Goal: Find specific page/section: Find specific page/section

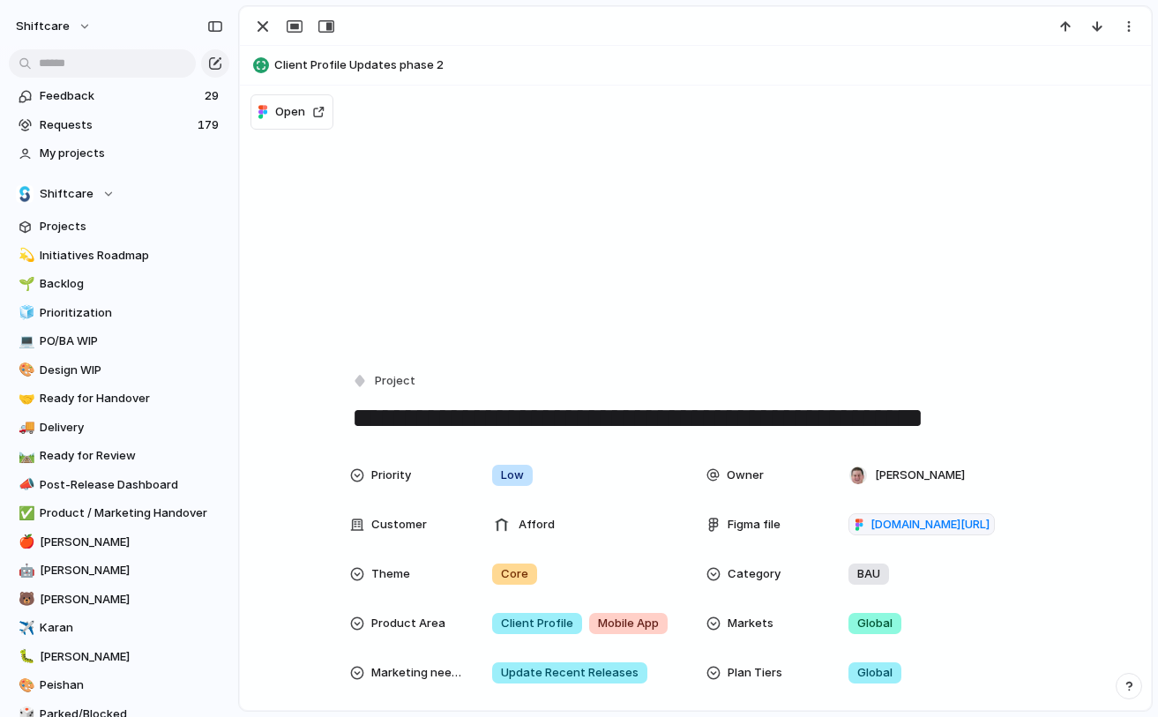
scroll to position [2777, 0]
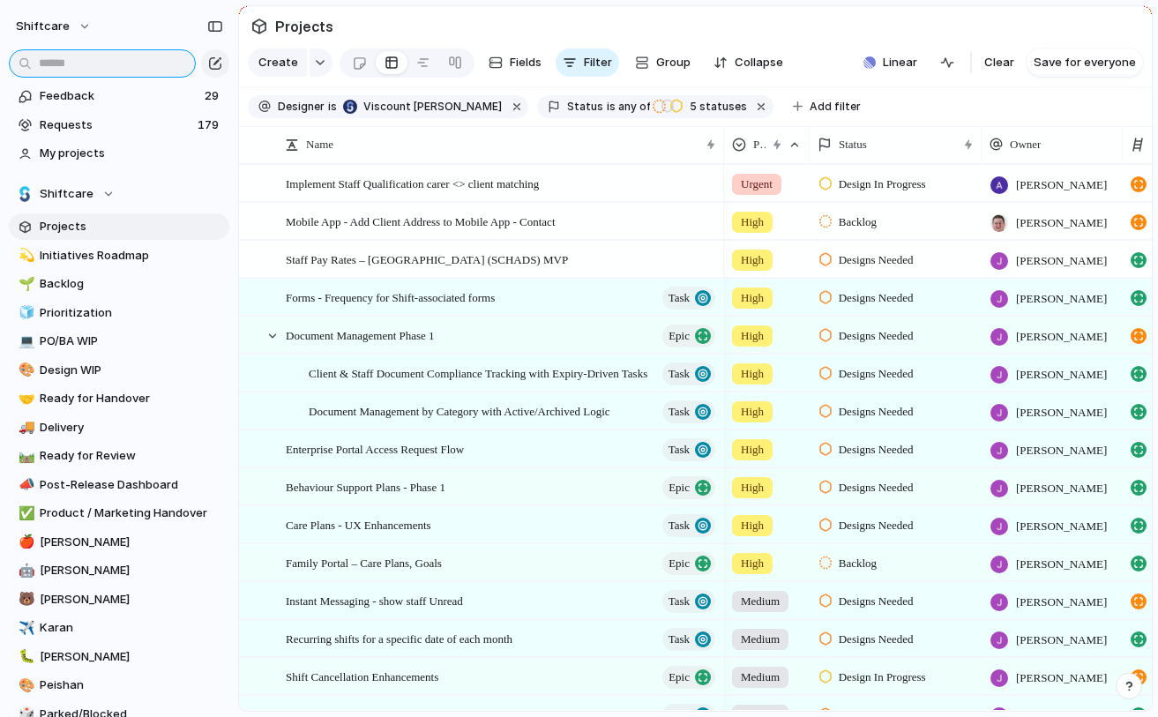
click at [112, 64] on input "text" at bounding box center [102, 63] width 187 height 28
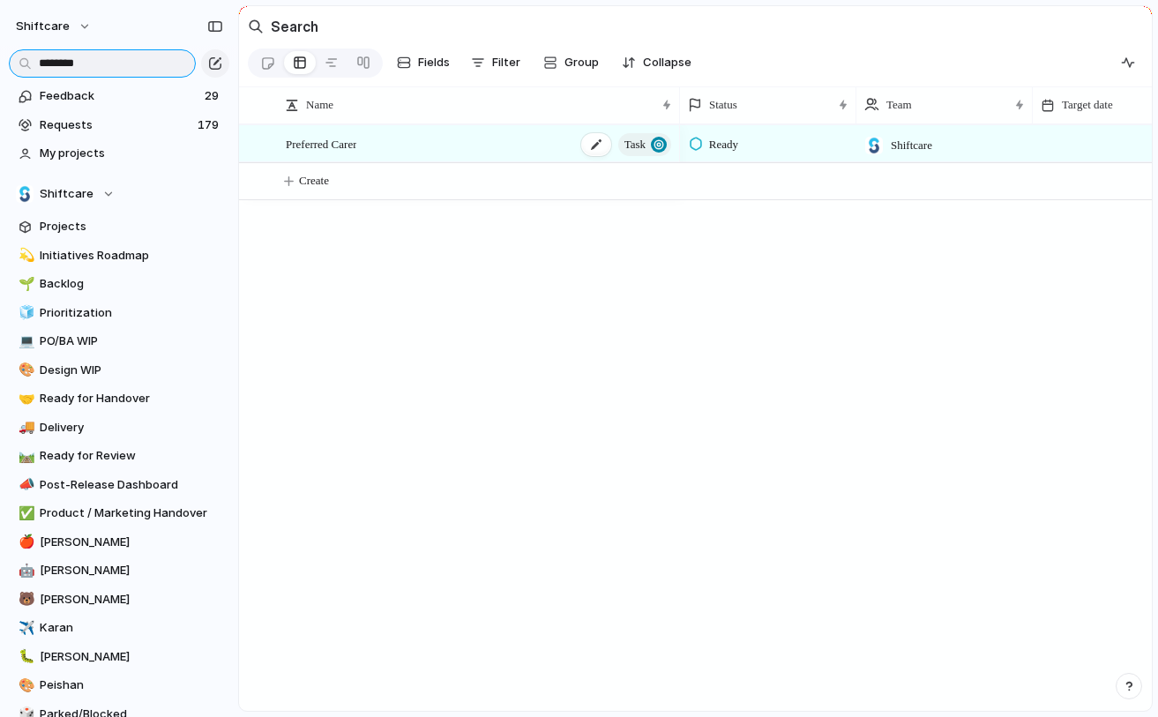
type input "********"
click at [324, 143] on span "Preferred Carer" at bounding box center [321, 143] width 71 height 20
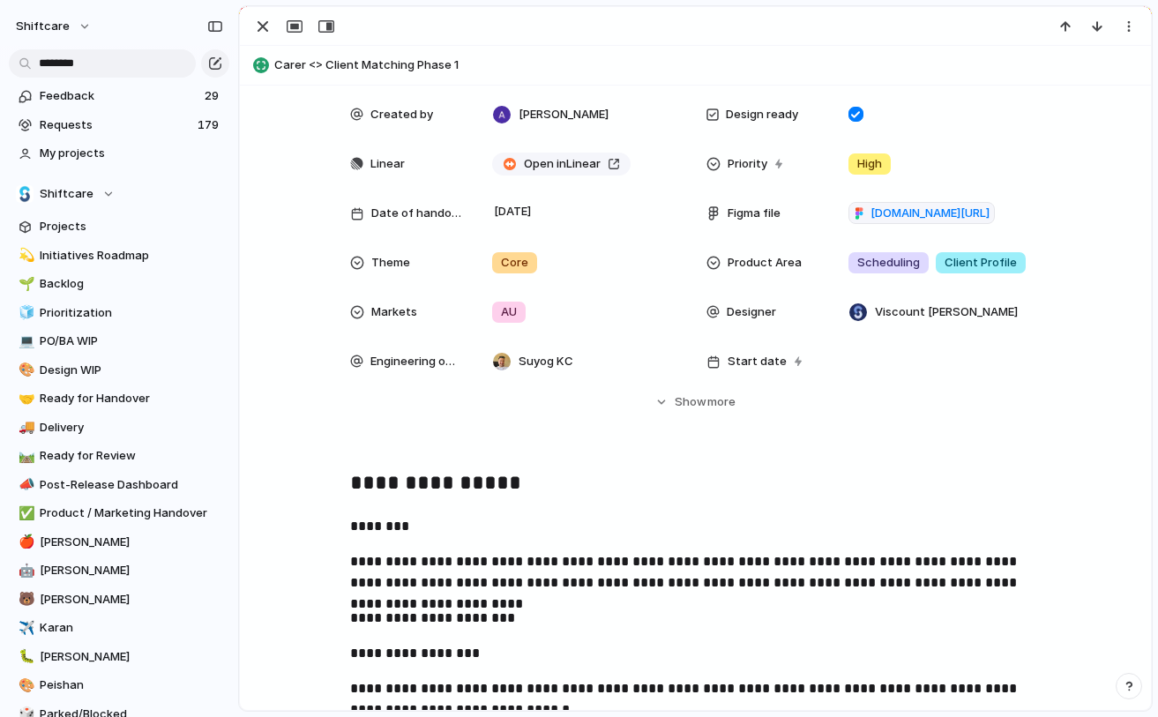
scroll to position [453, 0]
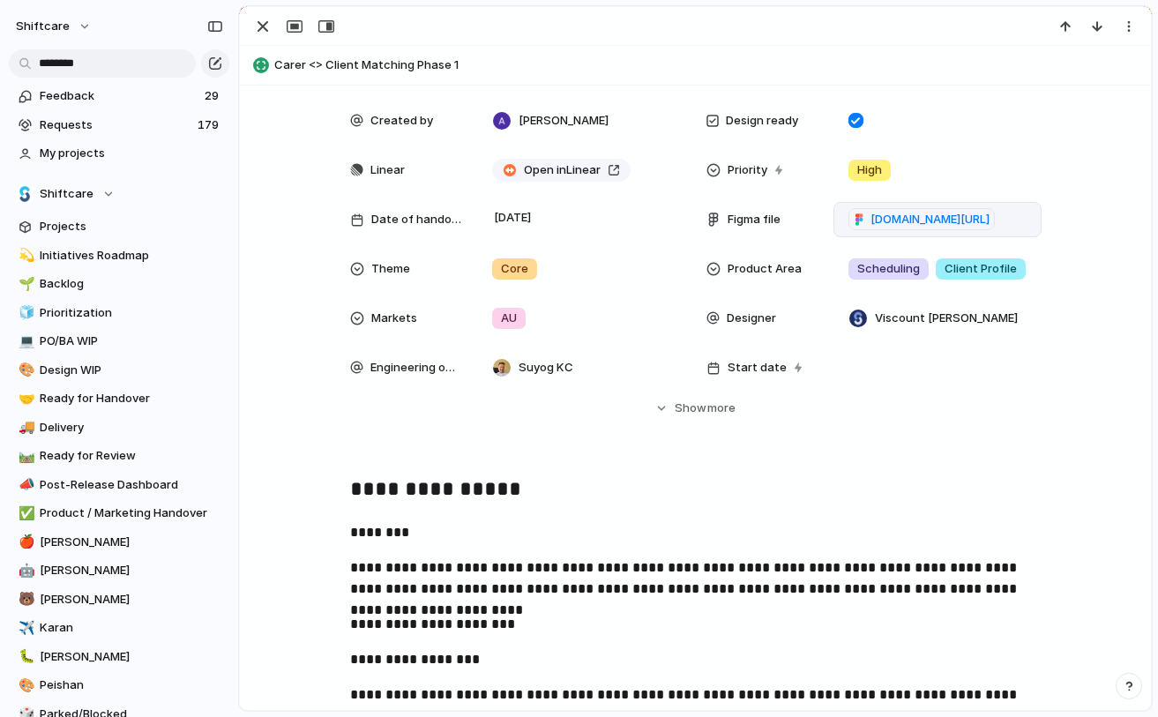
click at [844, 222] on span "figma.com/design/hC1ijeDOcfCiBICpj9j40z/Smart-Rostering?node-id=233-4562&t=cZFK…" at bounding box center [921, 219] width 161 height 23
click at [882, 228] on p "**********" at bounding box center [937, 219] width 192 height 85
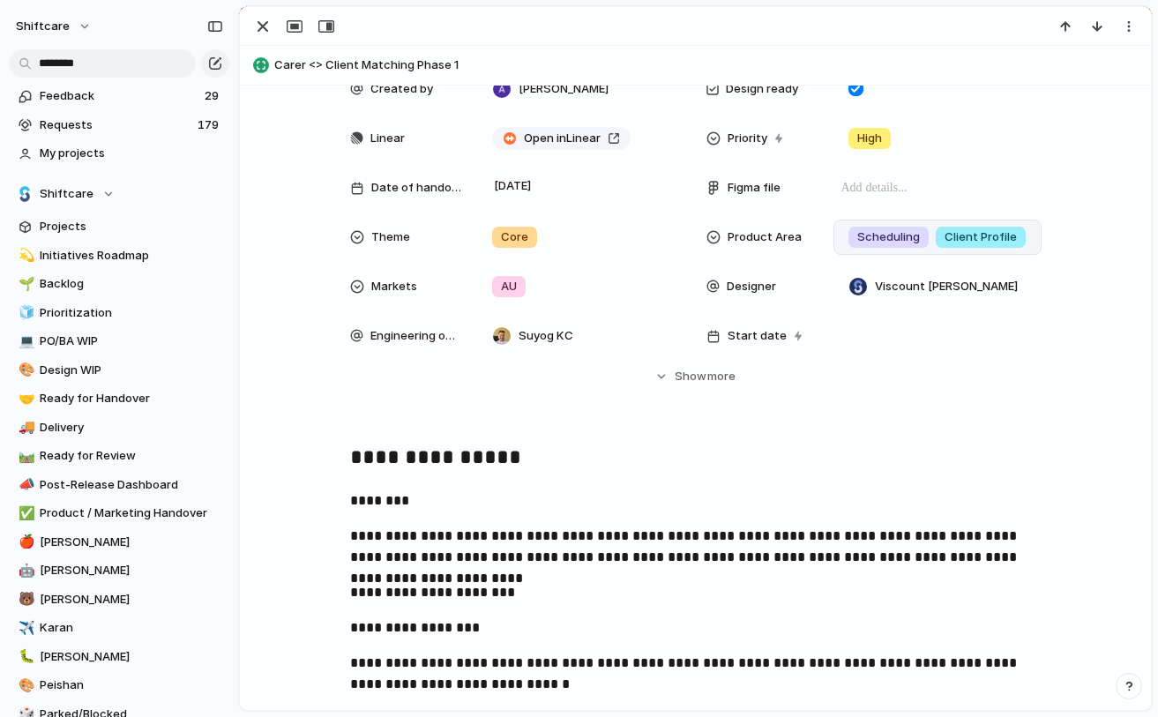
scroll to position [443, 0]
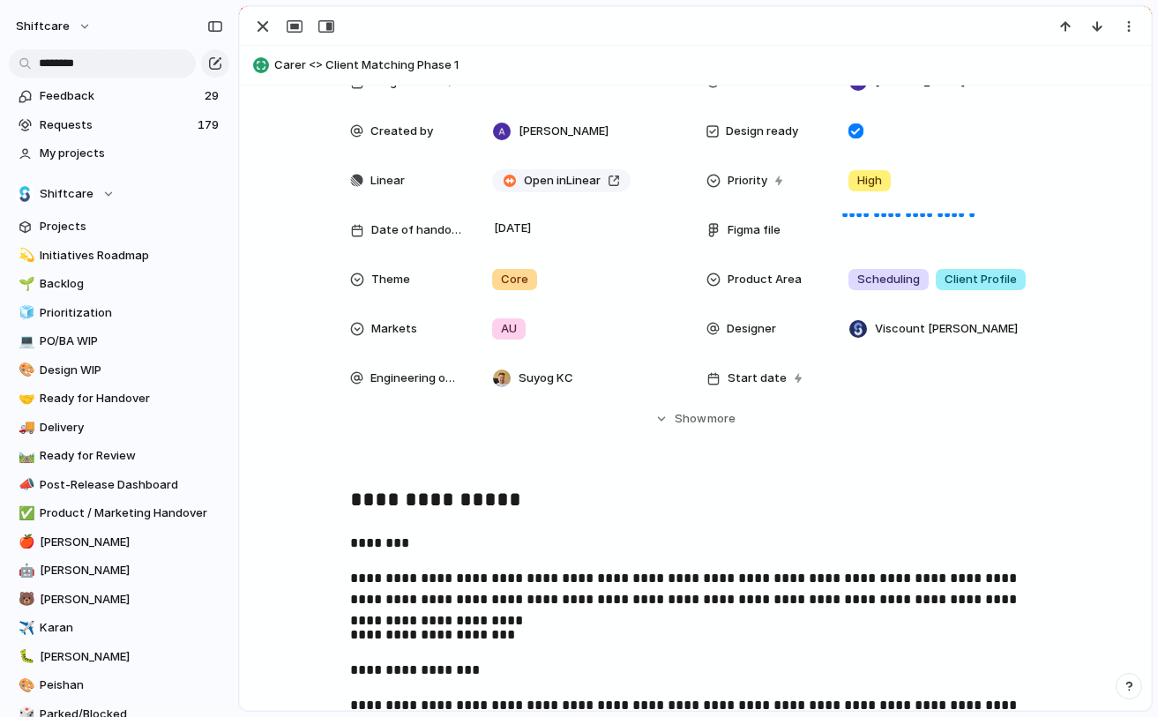
click at [1086, 280] on div "**********" at bounding box center [695, 221] width 869 height 413
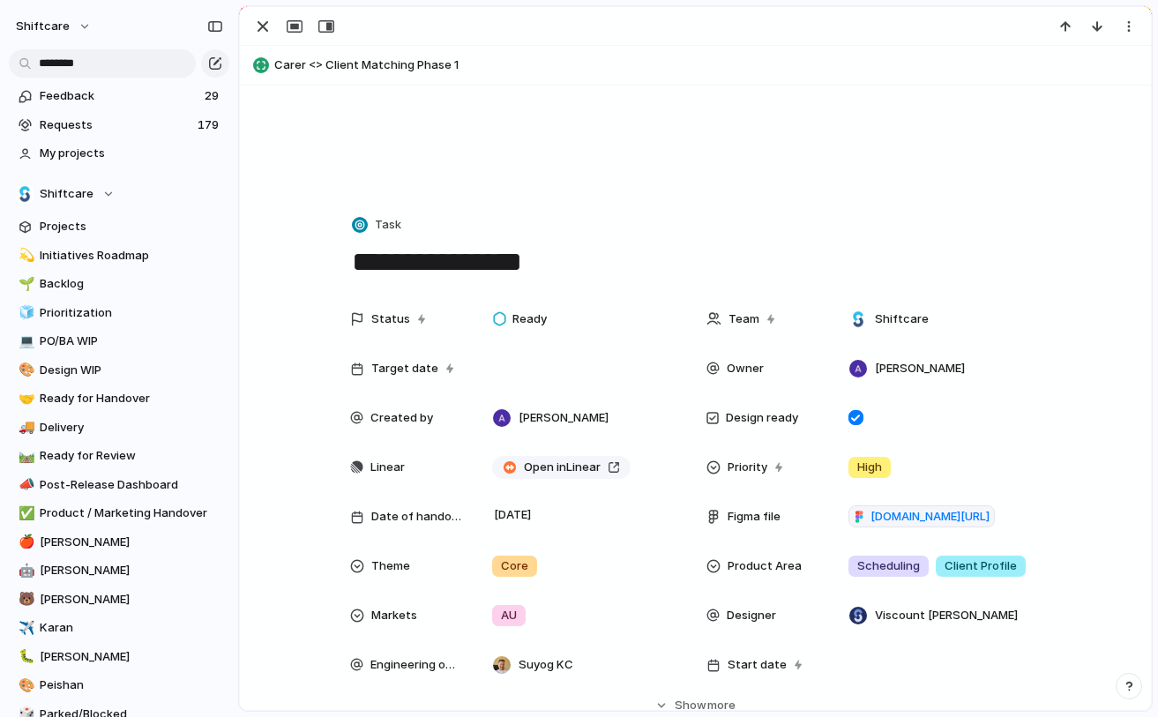
scroll to position [0, 0]
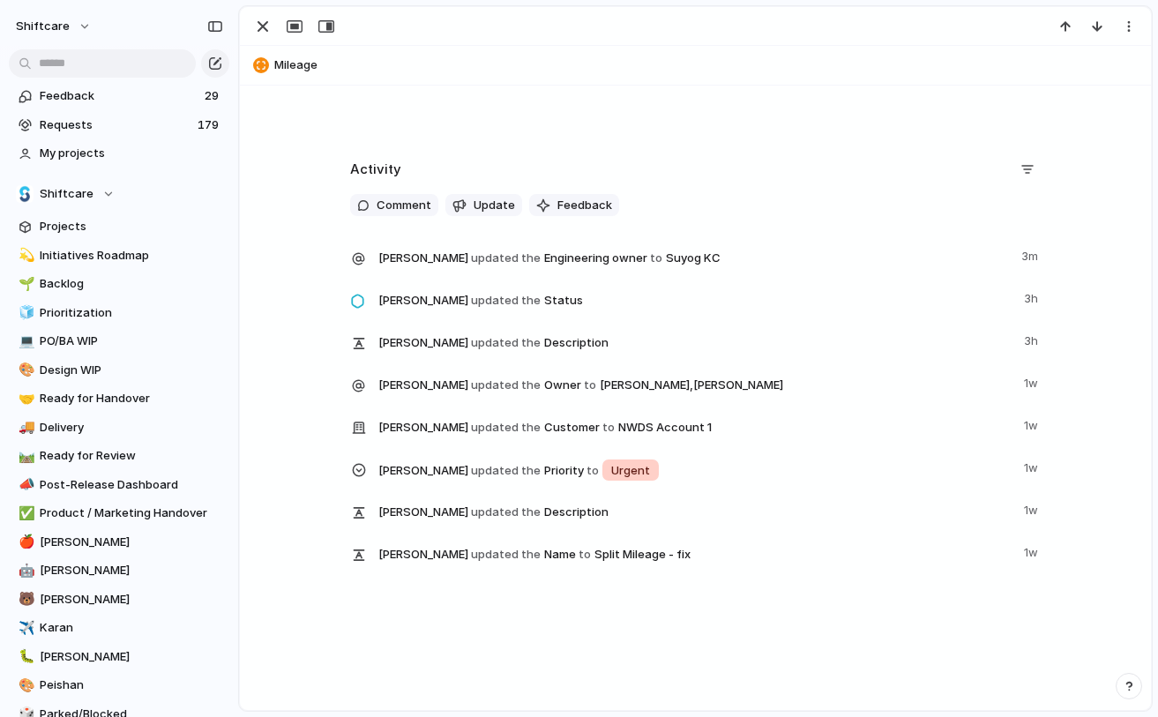
scroll to position [1019, 0]
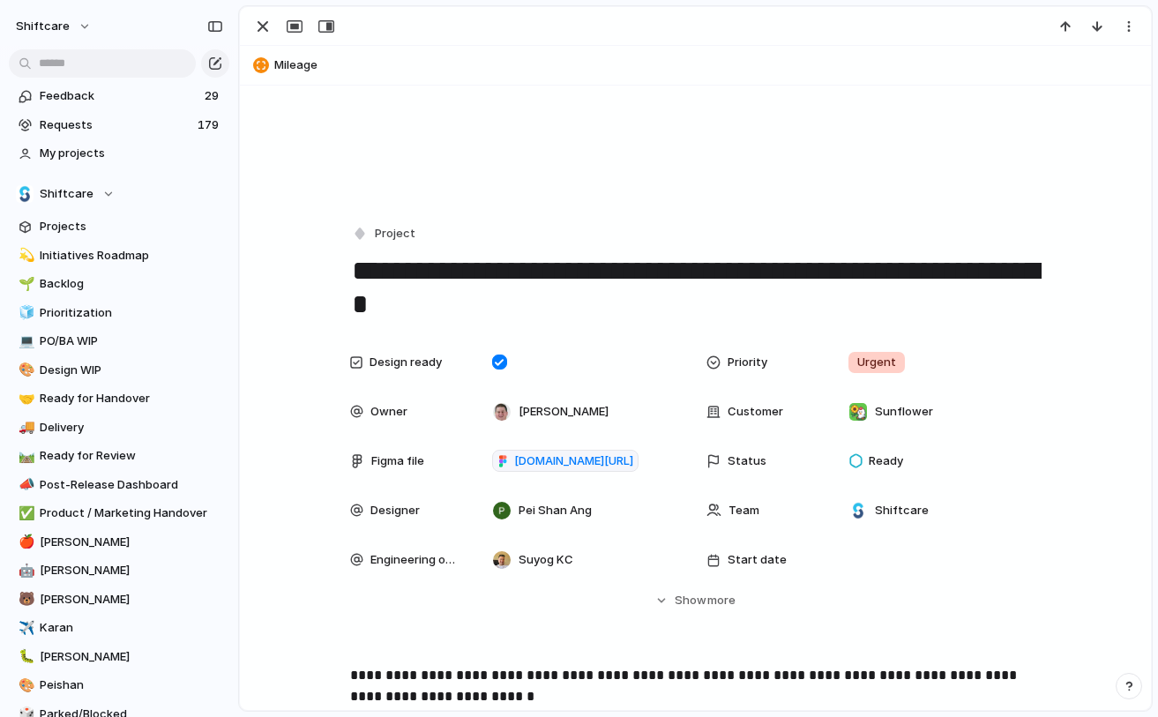
scroll to position [152, 0]
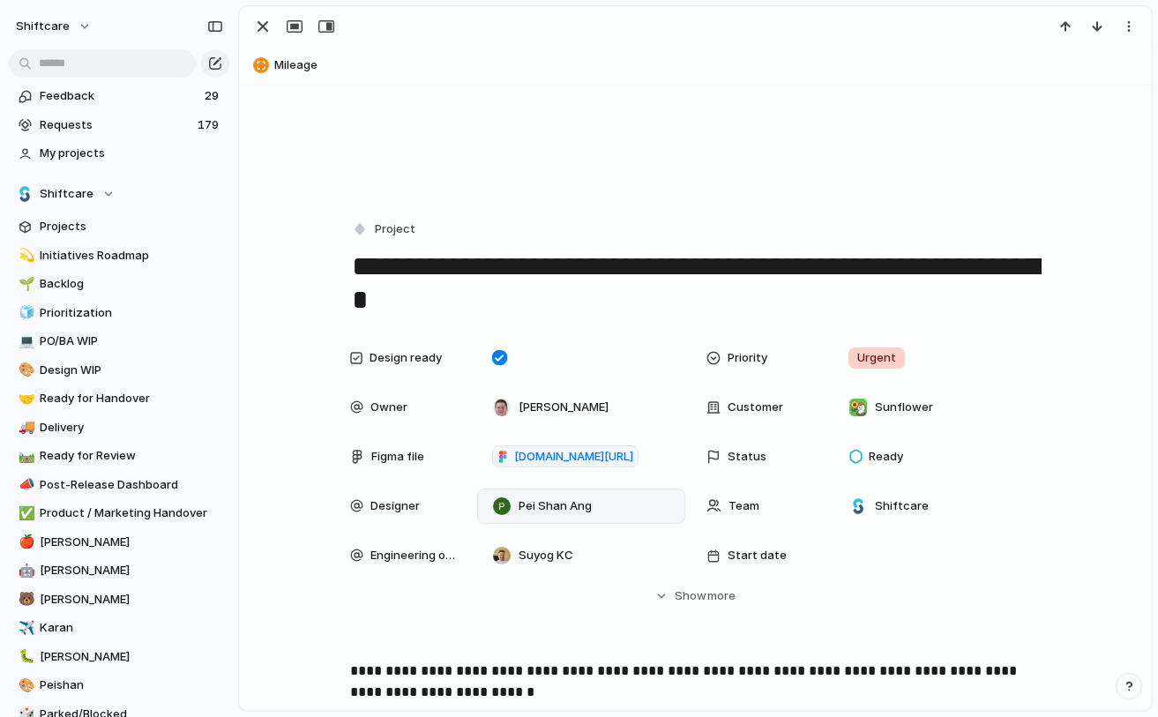
click at [520, 516] on div "Pei Shan Ang" at bounding box center [581, 506] width 208 height 35
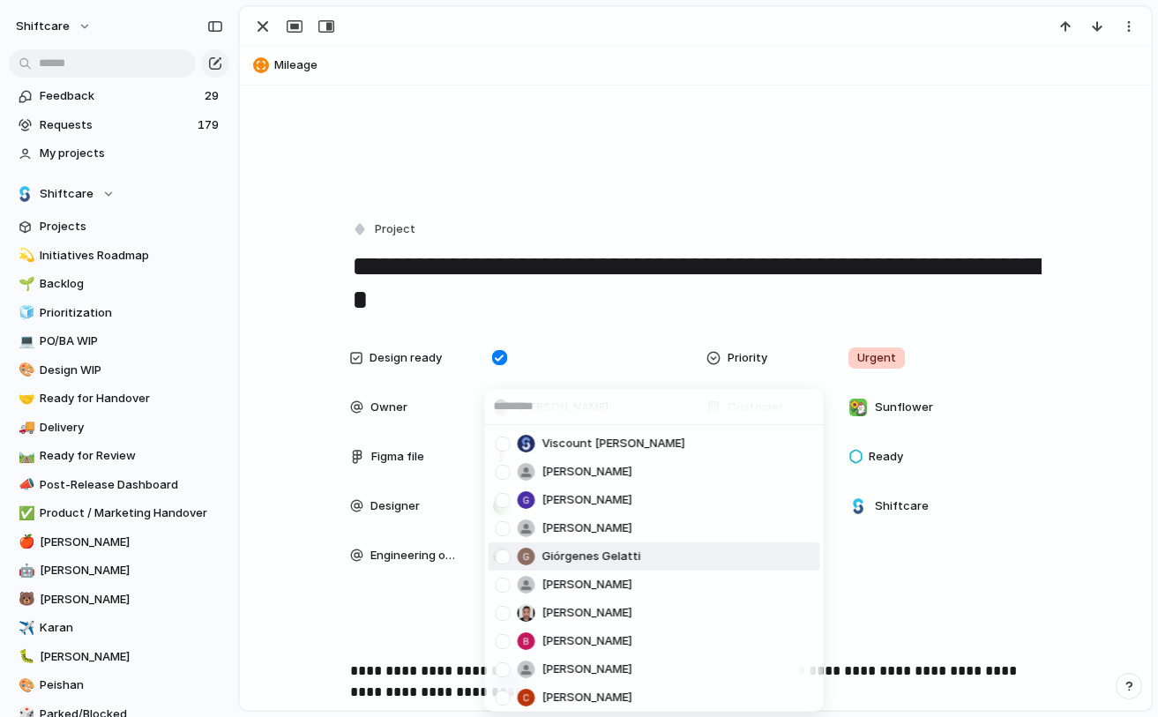
click at [872, 631] on div "Viscount Villanueva Anton Suba Gerda Decio Henry He Giórgenes Gelatti Jazmine M…" at bounding box center [579, 358] width 1158 height 717
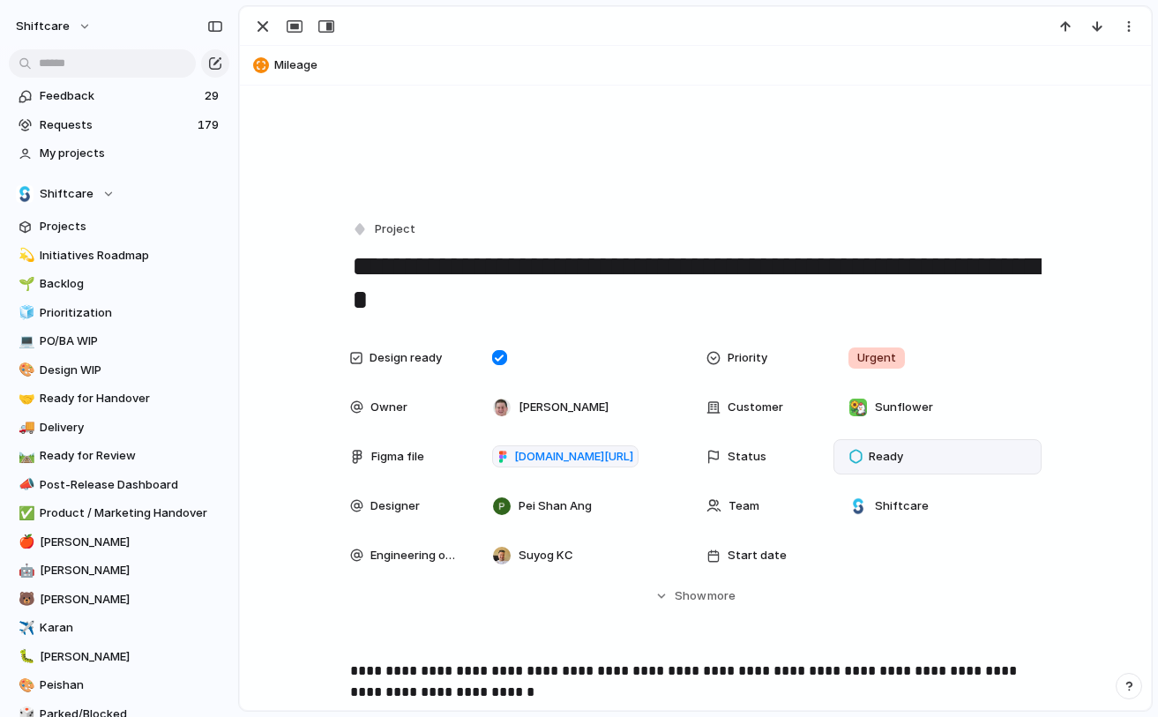
click at [898, 471] on div "Ready" at bounding box center [937, 456] width 208 height 35
click at [1057, 495] on div "Backlog Accepted Product In Progress Designs Needed Design In Progress Designs …" at bounding box center [579, 358] width 1158 height 717
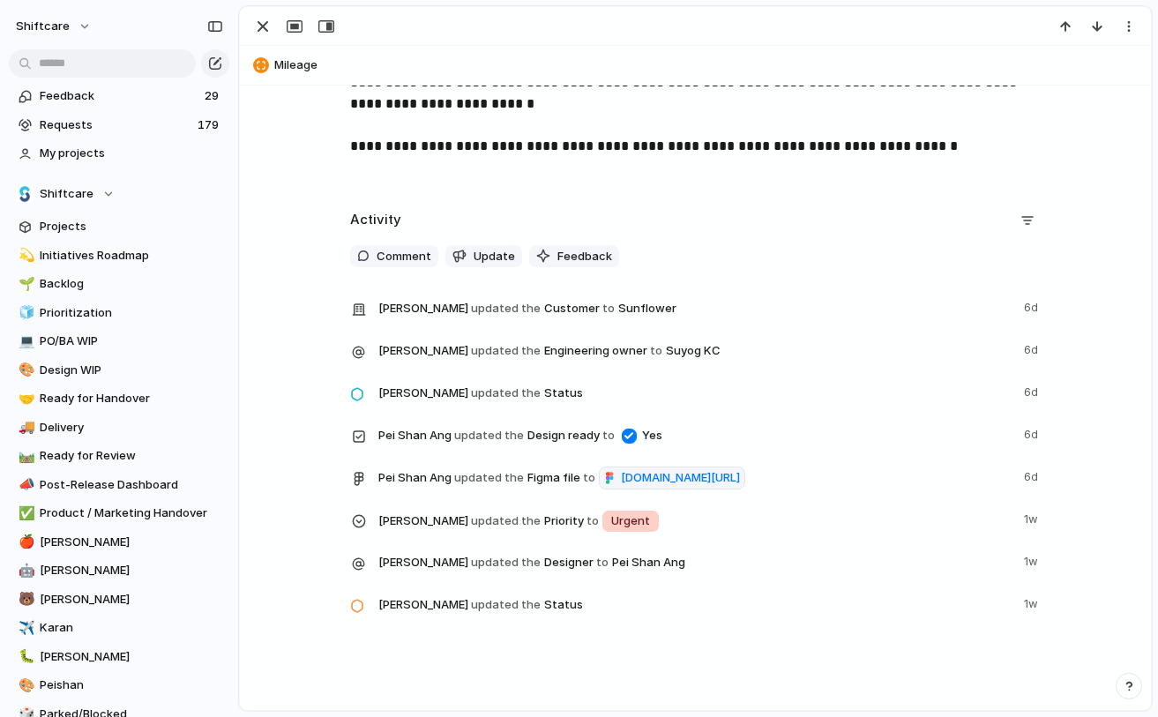
scroll to position [808, 0]
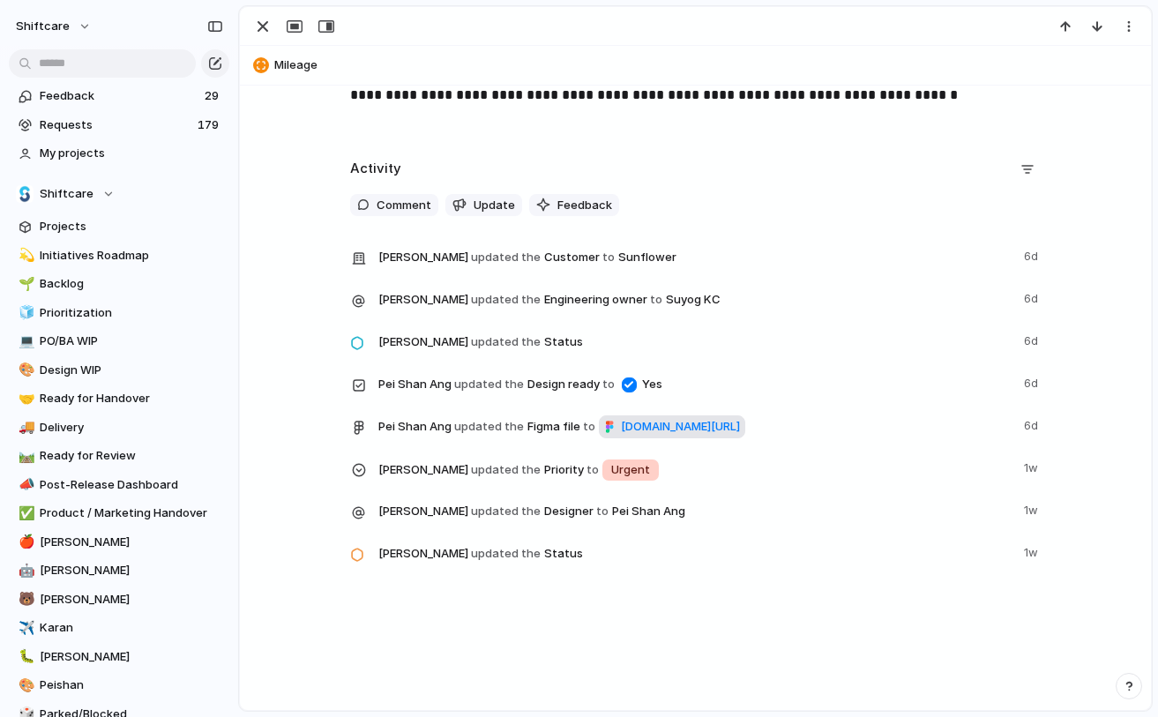
click at [736, 429] on span "figma.com/design/t3g1hN354we7rvDbBIVJPy/Add-toggle-to-disable-mileage-verificat…" at bounding box center [680, 427] width 119 height 18
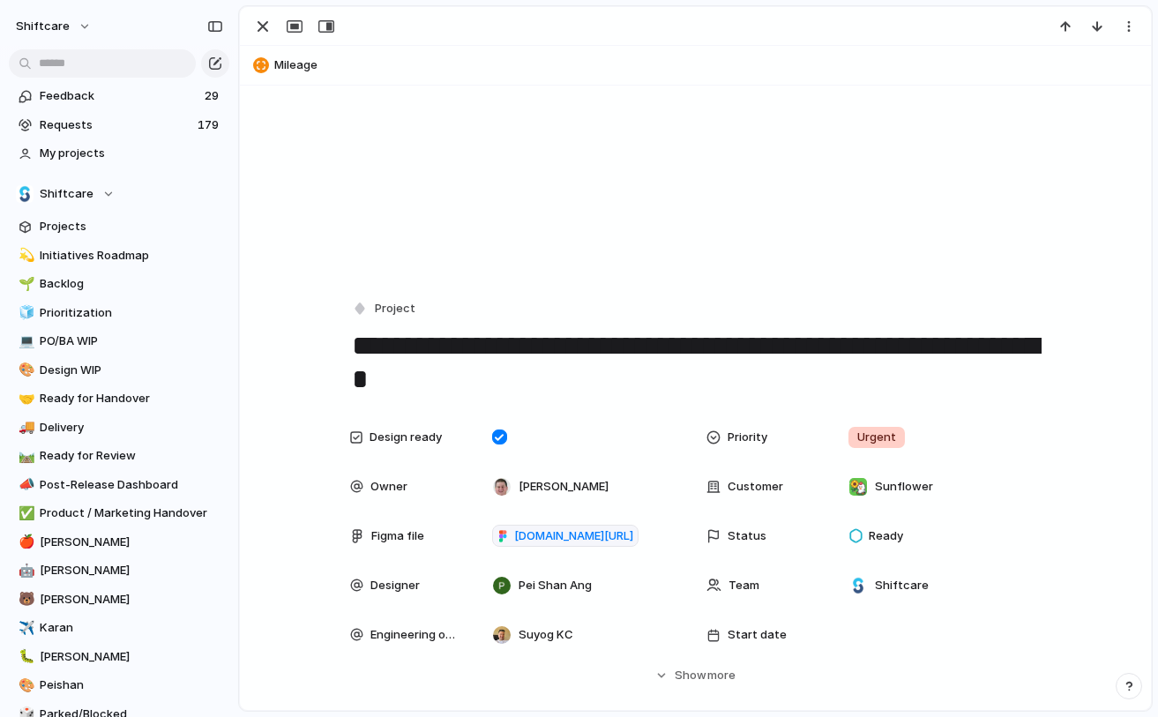
scroll to position [57, 0]
